Goal: Entertainment & Leisure: Browse casually

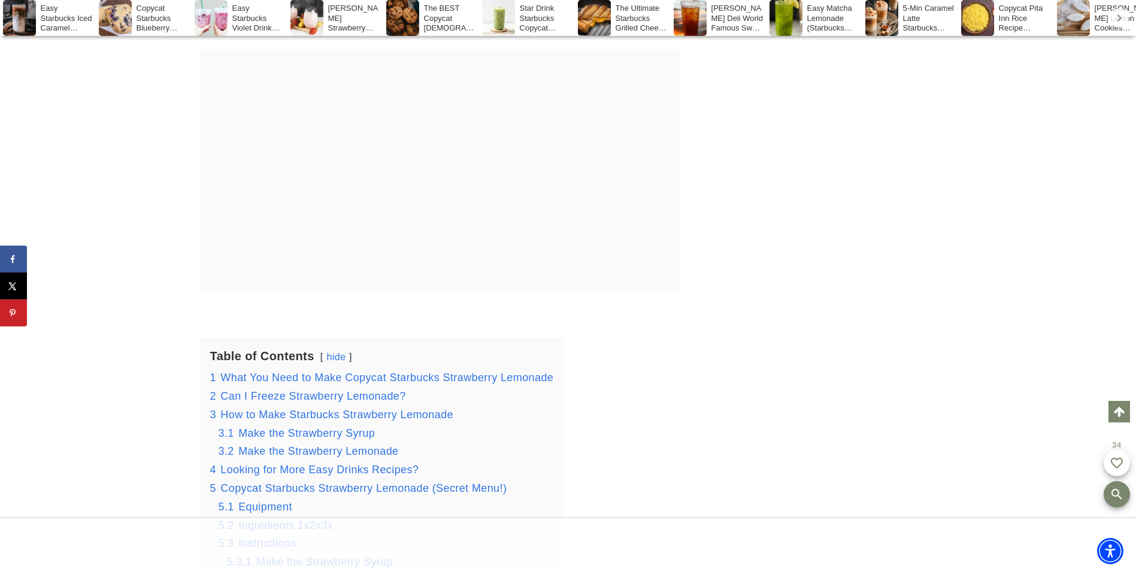
scroll to position [2146, 0]
